Goal: Find contact information: Find contact information

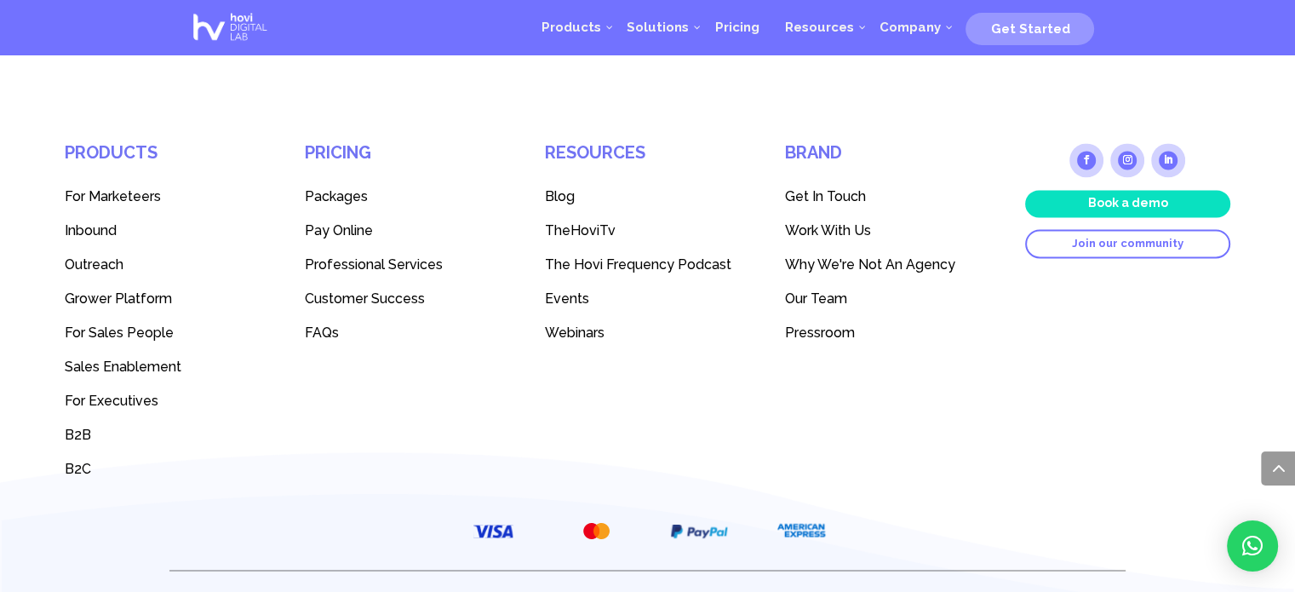
scroll to position [2381, 0]
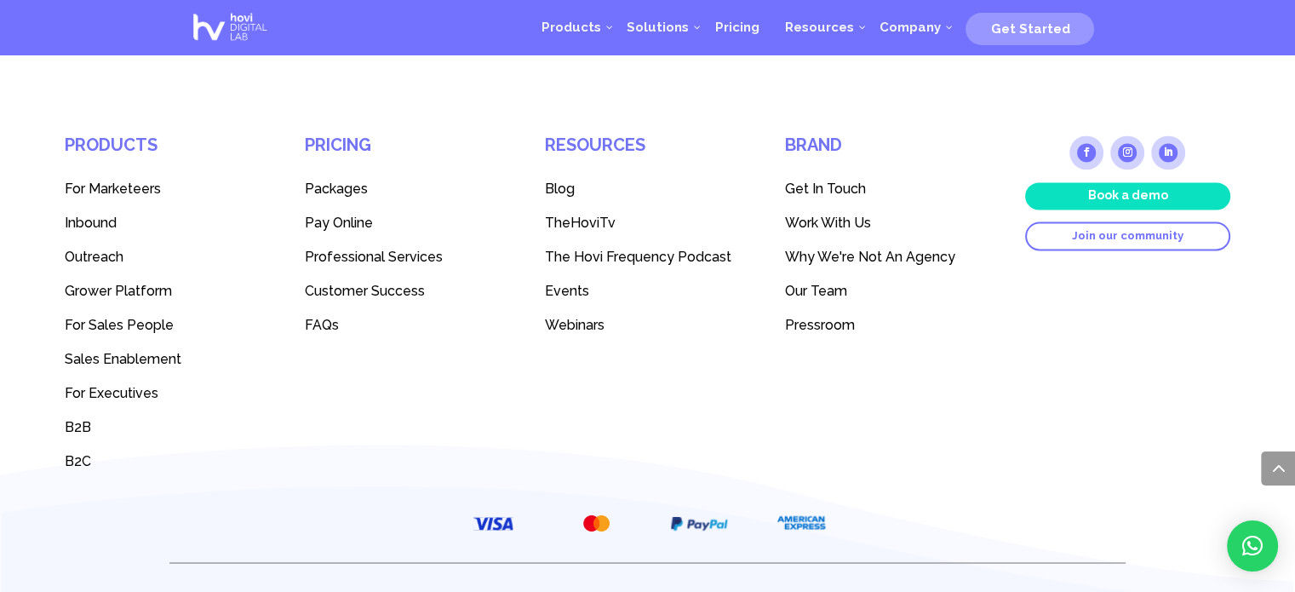
click at [839, 181] on span "Get In Touch" at bounding box center [825, 189] width 81 height 16
click at [835, 181] on span "Get In Touch" at bounding box center [825, 189] width 81 height 16
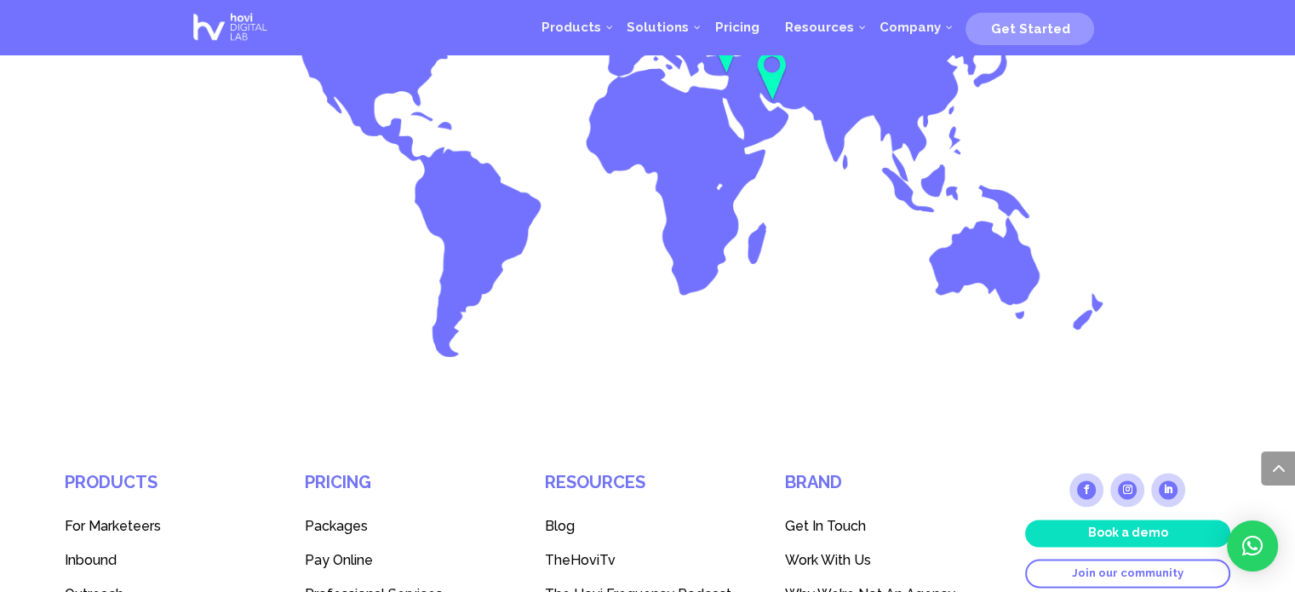
scroll to position [2373, 0]
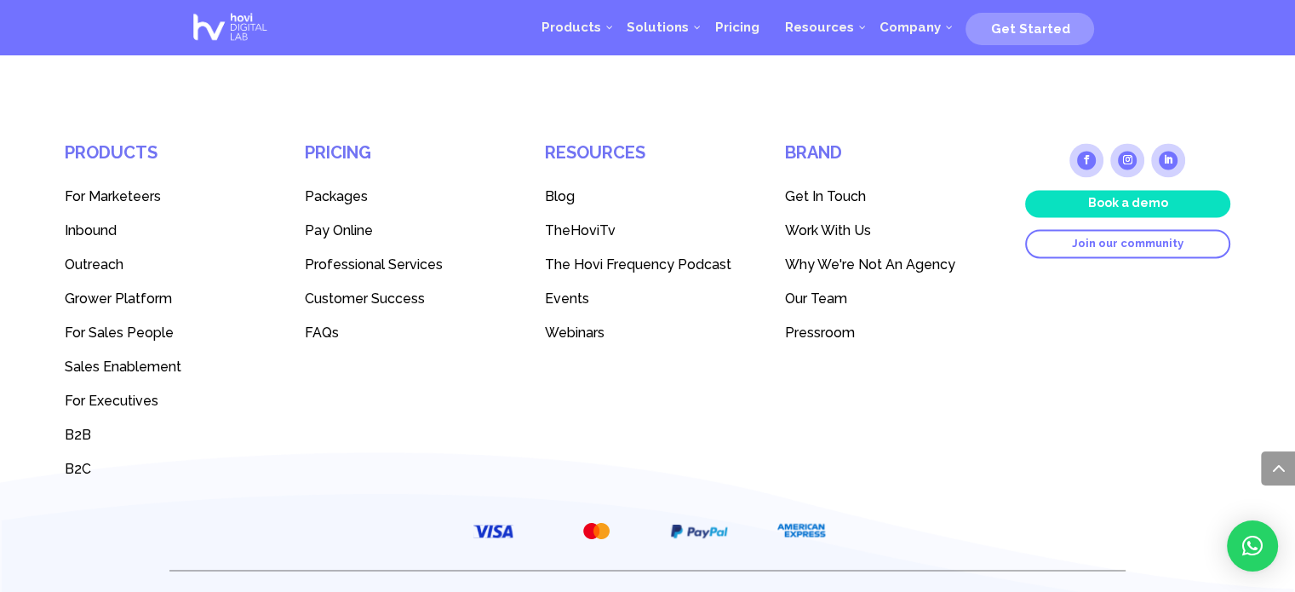
click at [1253, 549] on icon at bounding box center [1252, 546] width 20 height 20
